Goal: Communication & Community: Connect with others

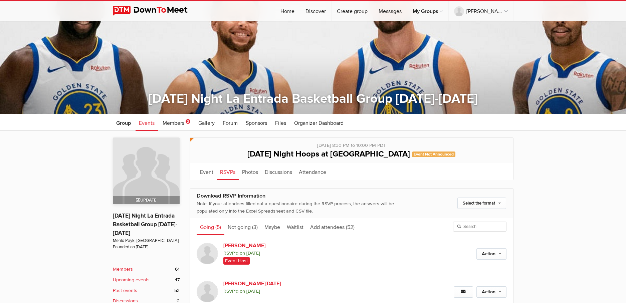
scroll to position [108, 0]
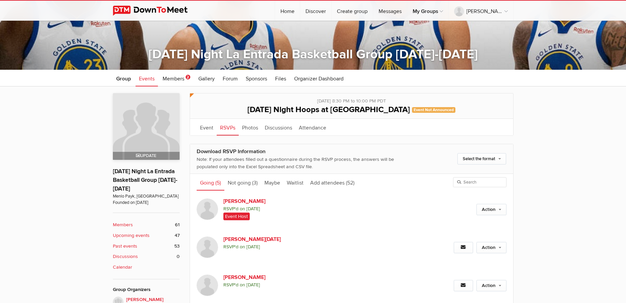
click at [123, 223] on b "Members" at bounding box center [123, 224] width 20 height 7
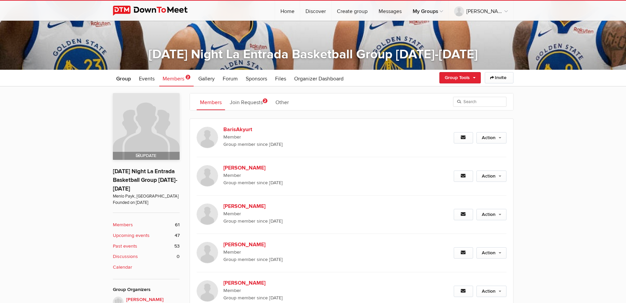
scroll to position [177, 0]
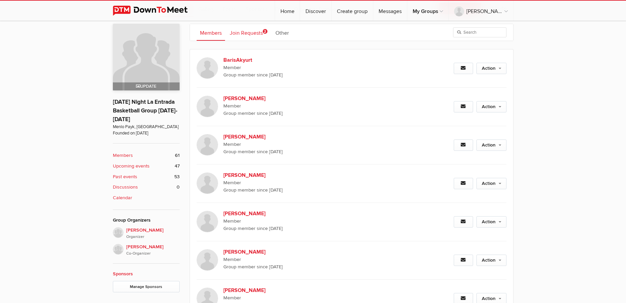
click at [261, 31] on link "Join Requests 2" at bounding box center [248, 32] width 44 height 17
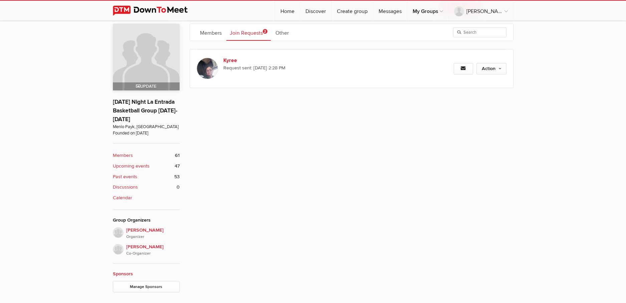
click at [490, 66] on link "Action" at bounding box center [492, 68] width 30 height 11
click at [484, 138] on div "Members Join Requests 2 Other Request sent: [DATE] 6:10 PM Action Approve Reque…" at bounding box center [352, 158] width 324 height 269
click at [287, 30] on link "Other" at bounding box center [282, 32] width 20 height 17
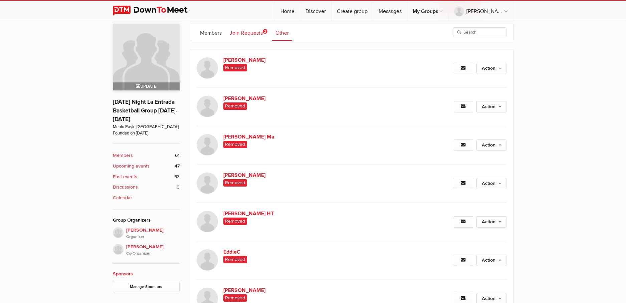
click at [247, 34] on link "Join Requests 2" at bounding box center [248, 32] width 44 height 17
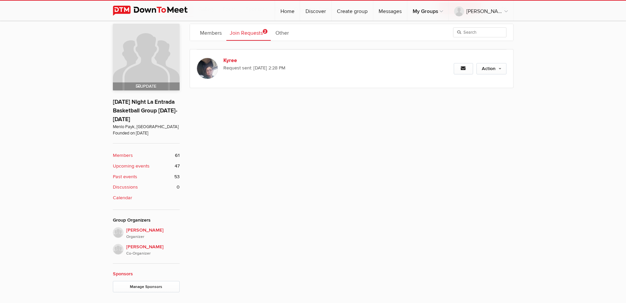
scroll to position [69, 0]
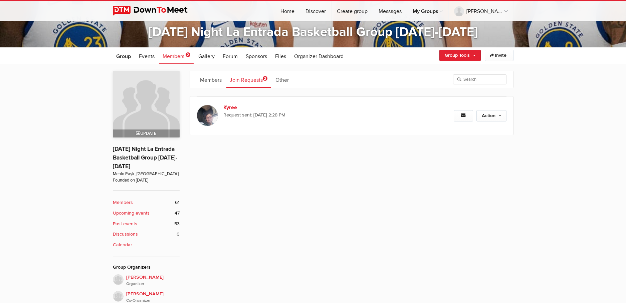
scroll to position [76, 0]
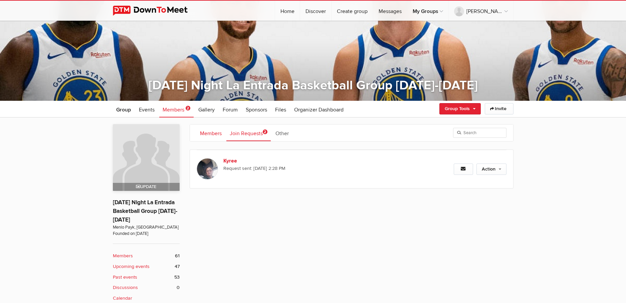
click at [214, 133] on link "Members" at bounding box center [211, 133] width 28 height 17
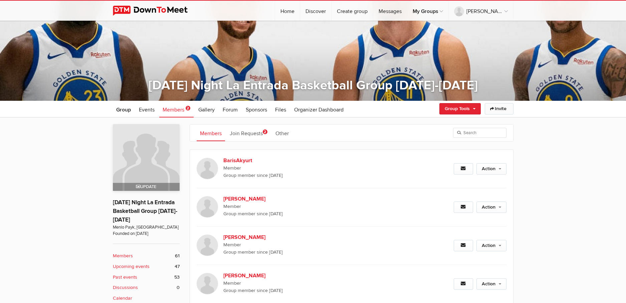
click at [503, 110] on link "Invite" at bounding box center [499, 108] width 29 height 11
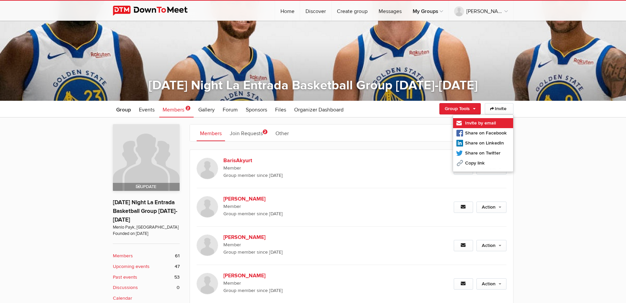
click at [495, 121] on link "Invite by email" at bounding box center [483, 123] width 60 height 10
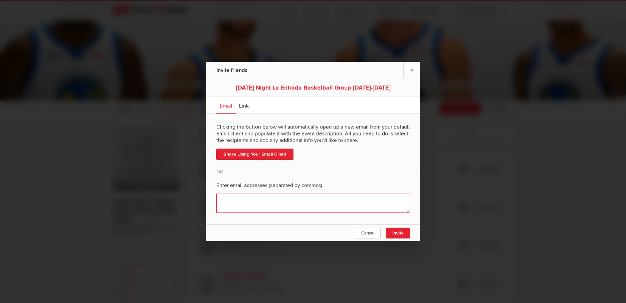
click at [250, 200] on textarea at bounding box center [313, 203] width 194 height 19
paste textarea "[EMAIL_ADDRESS][DOMAIN_NAME]"
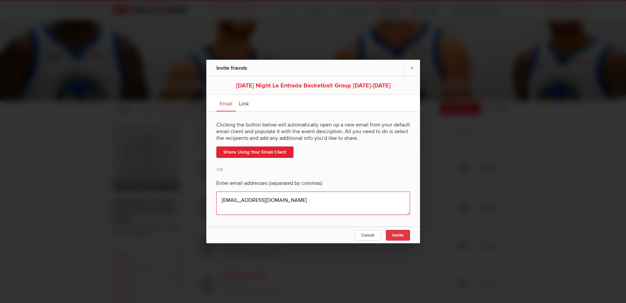
type textarea "[EMAIL_ADDRESS][DOMAIN_NAME]"
click at [404, 231] on button "Invite" at bounding box center [398, 235] width 24 height 11
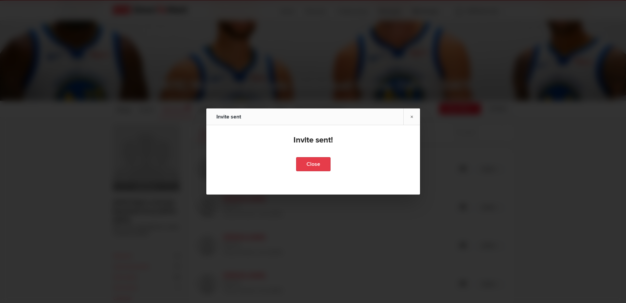
click at [311, 159] on link "Close" at bounding box center [313, 164] width 34 height 14
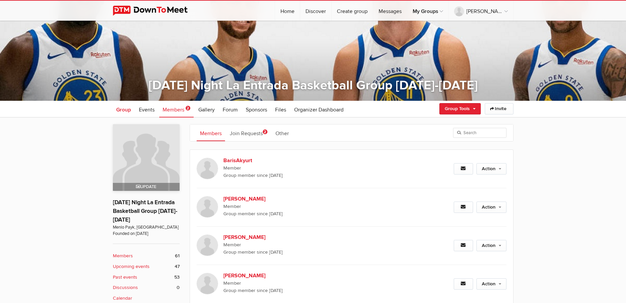
click at [122, 107] on span "Group" at bounding box center [123, 110] width 15 height 7
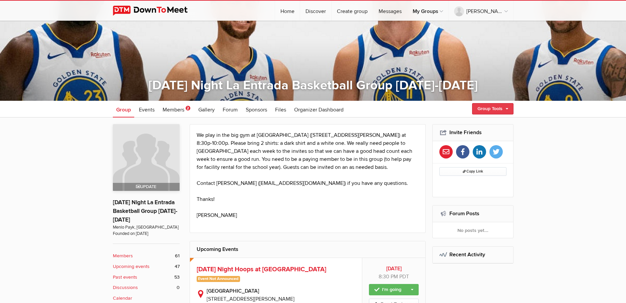
click at [485, 108] on link "Group Tools" at bounding box center [492, 108] width 41 height 11
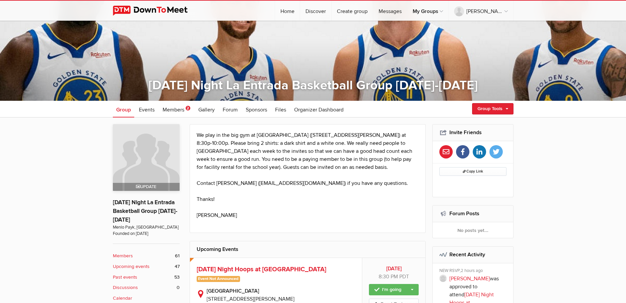
scroll to position [135, 0]
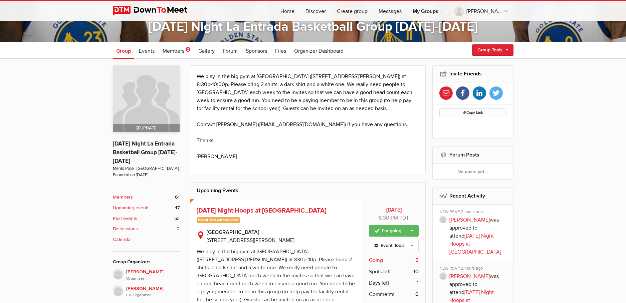
click at [379, 261] on span "Going" at bounding box center [376, 260] width 14 height 8
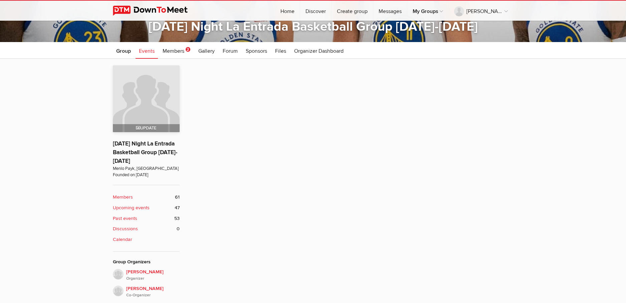
scroll to position [177, 0]
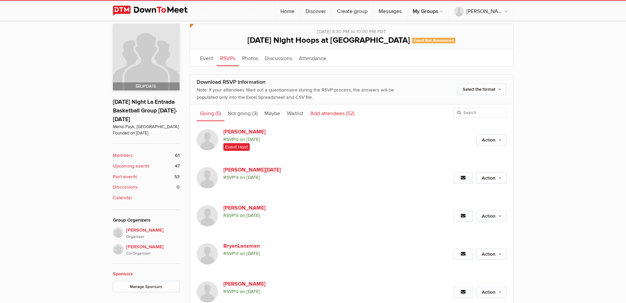
click at [326, 114] on link "Add attendees (52)" at bounding box center [332, 113] width 51 height 17
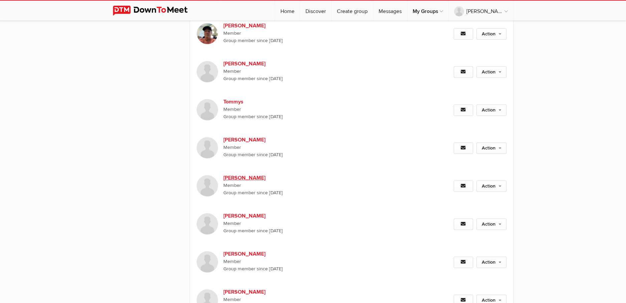
scroll to position [1070, 0]
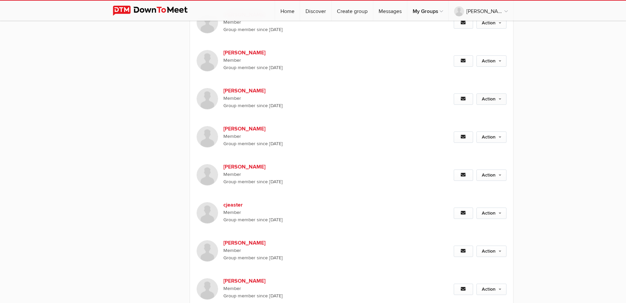
click at [492, 97] on link "Action" at bounding box center [492, 98] width 30 height 11
click at [469, 113] on link "Set as Going" at bounding box center [469, 114] width 73 height 10
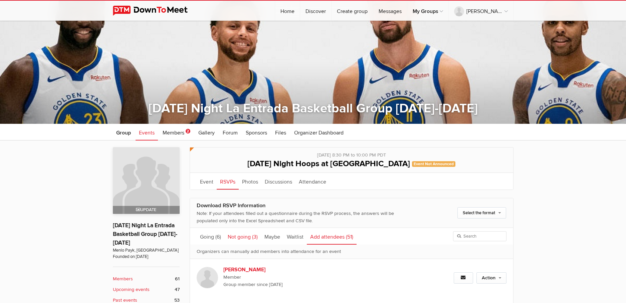
scroll to position [66, 0]
